Goal: Task Accomplishment & Management: Manage account settings

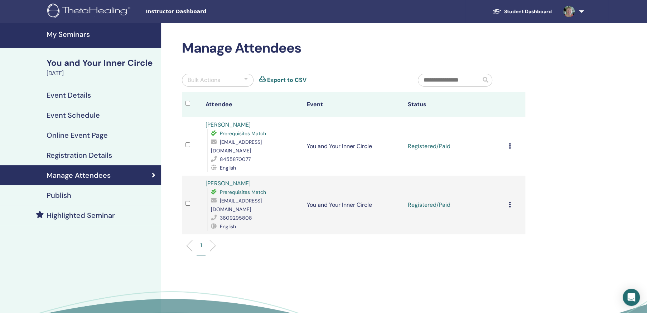
click at [508, 143] on icon at bounding box center [509, 146] width 2 height 6
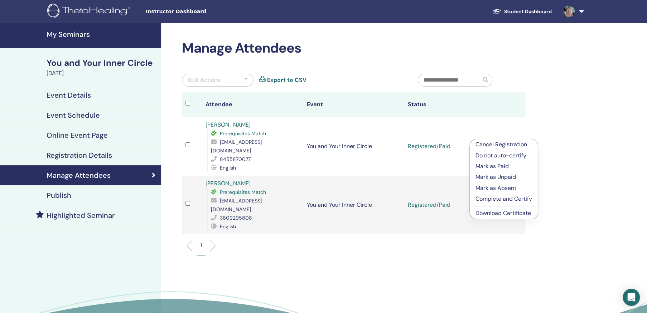
click at [504, 198] on p "Complete and Certify" at bounding box center [503, 199] width 57 height 9
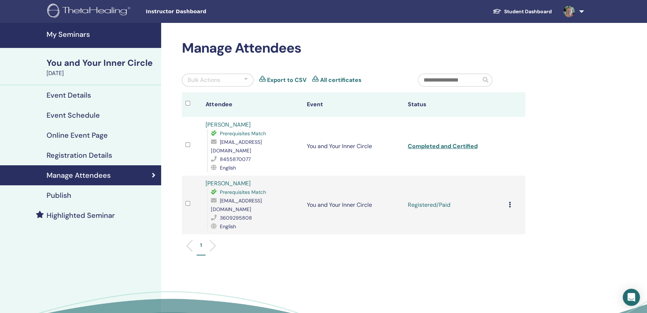
click at [510, 202] on icon at bounding box center [509, 205] width 2 height 6
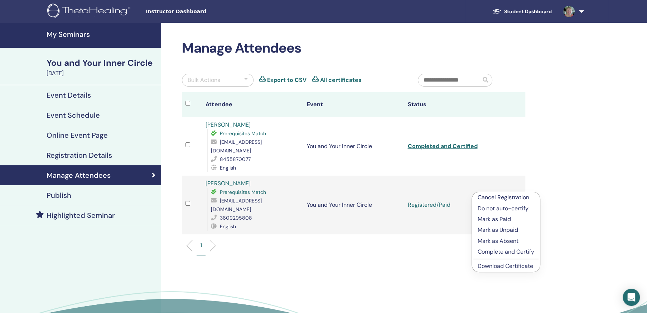
click at [501, 252] on p "Complete and Certify" at bounding box center [506, 252] width 57 height 9
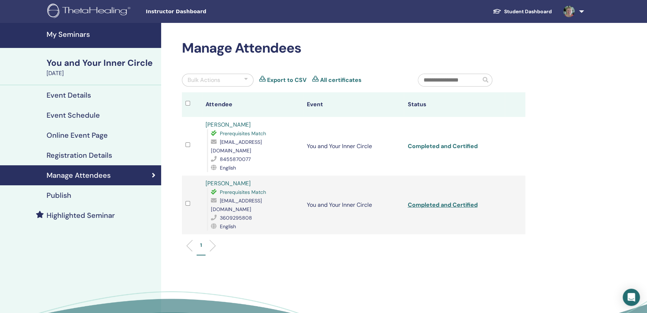
click at [445, 142] on link "Completed and Certified" at bounding box center [442, 146] width 70 height 8
click at [433, 201] on link "Completed and Certified" at bounding box center [442, 205] width 70 height 8
